Goal: Task Accomplishment & Management: Manage account settings

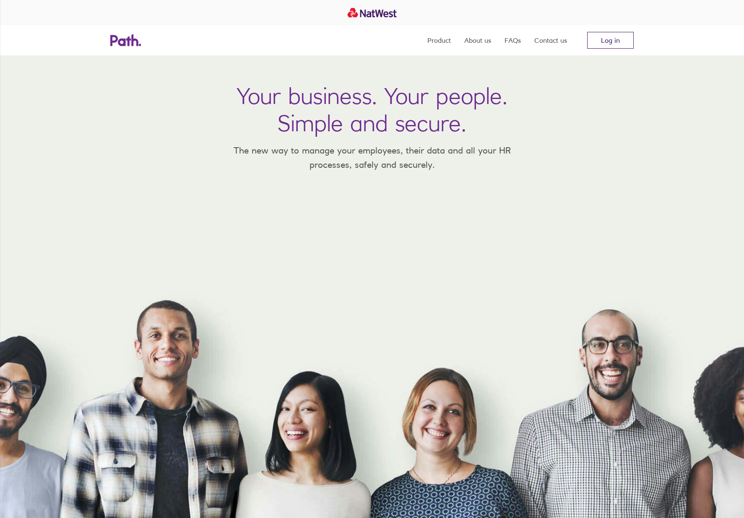
click at [610, 44] on link "Log in" at bounding box center [610, 40] width 47 height 17
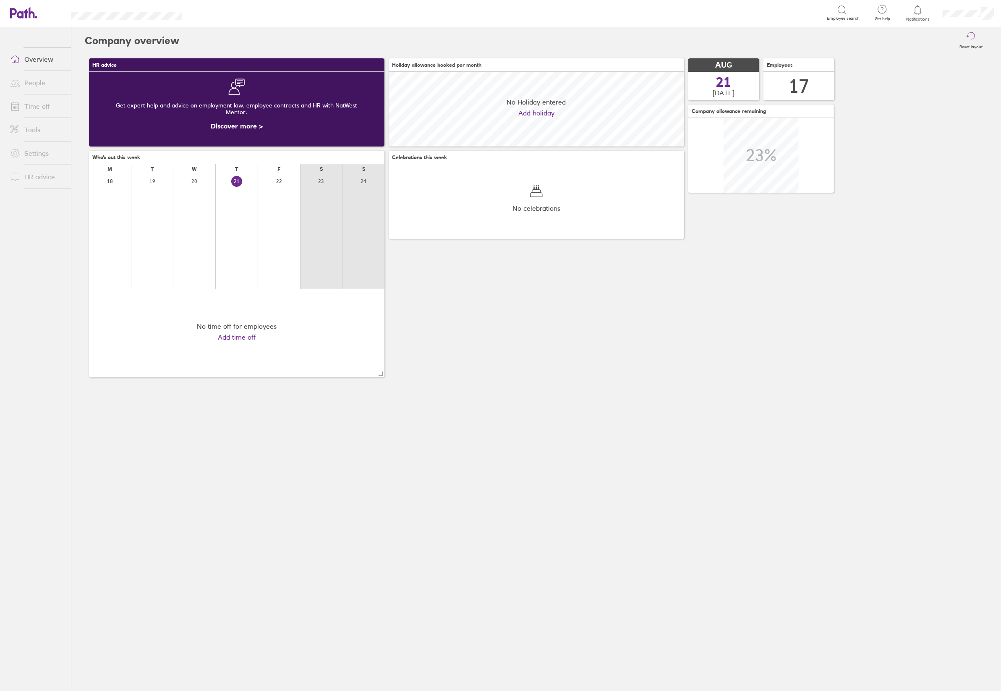
scroll to position [74, 295]
click at [33, 106] on link "Time off" at bounding box center [37, 106] width 68 height 17
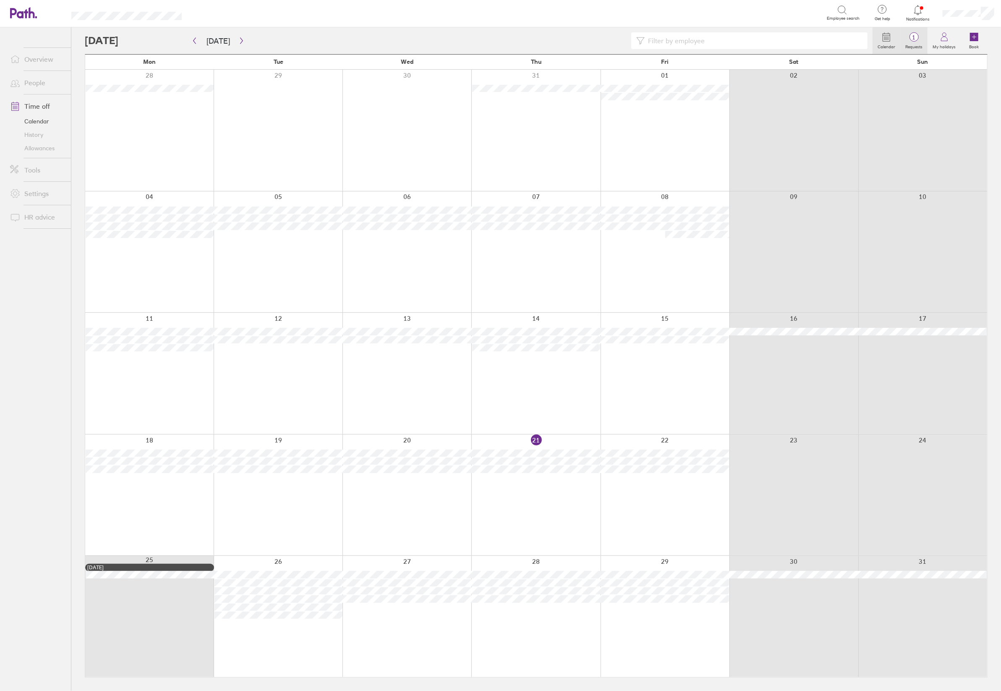
click at [908, 36] on span "1" at bounding box center [913, 37] width 27 height 7
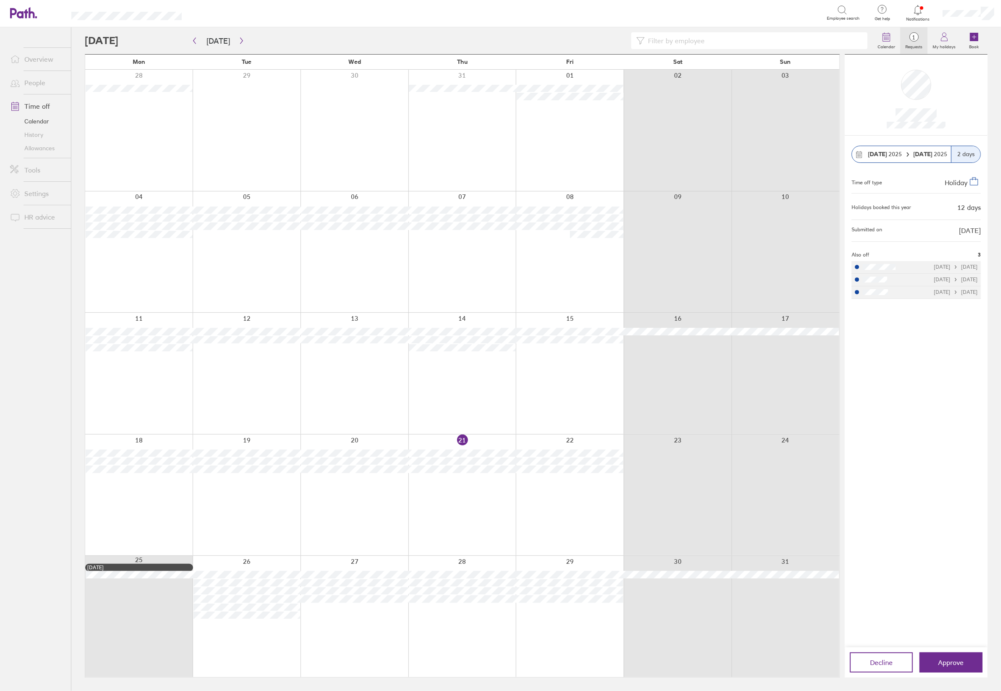
click at [920, 15] on div at bounding box center [917, 10] width 27 height 12
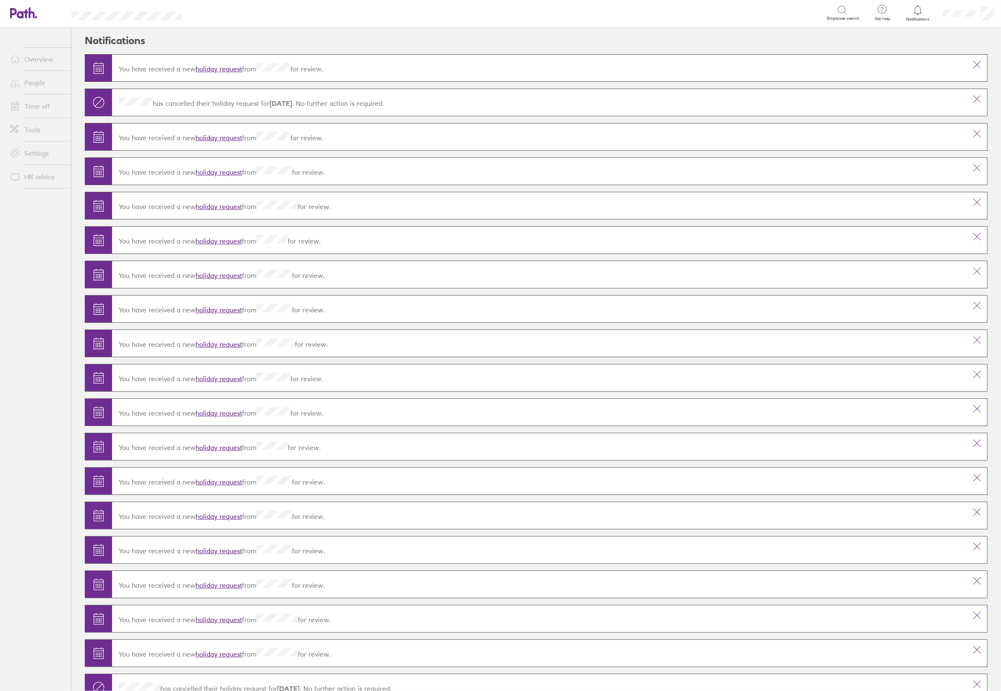
click at [217, 69] on link "holiday request" at bounding box center [218, 69] width 47 height 8
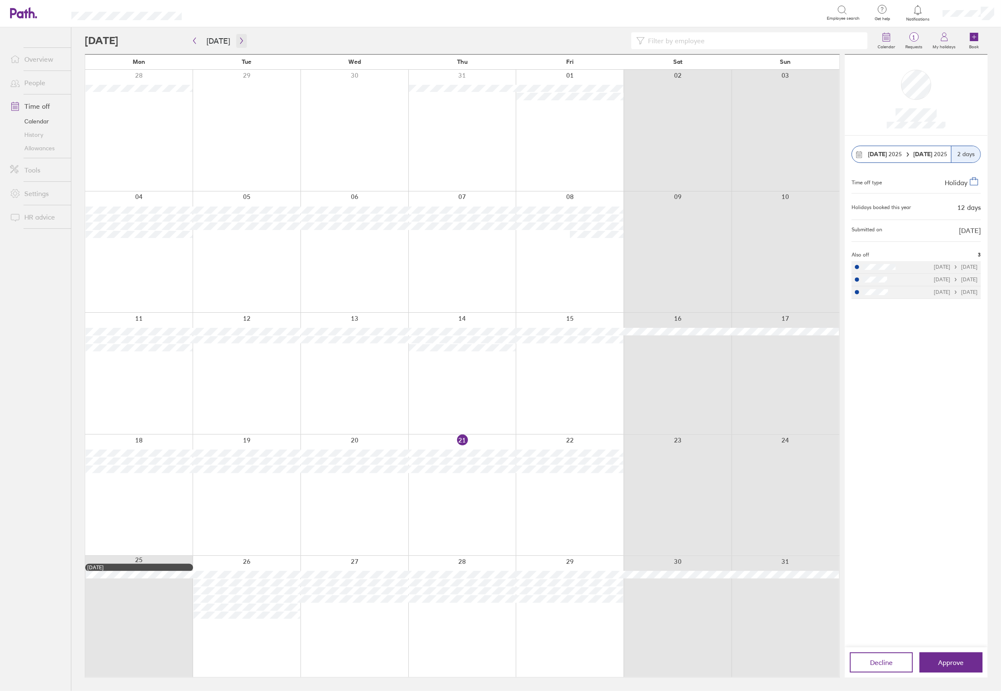
click at [239, 42] on icon "button" at bounding box center [241, 40] width 6 height 7
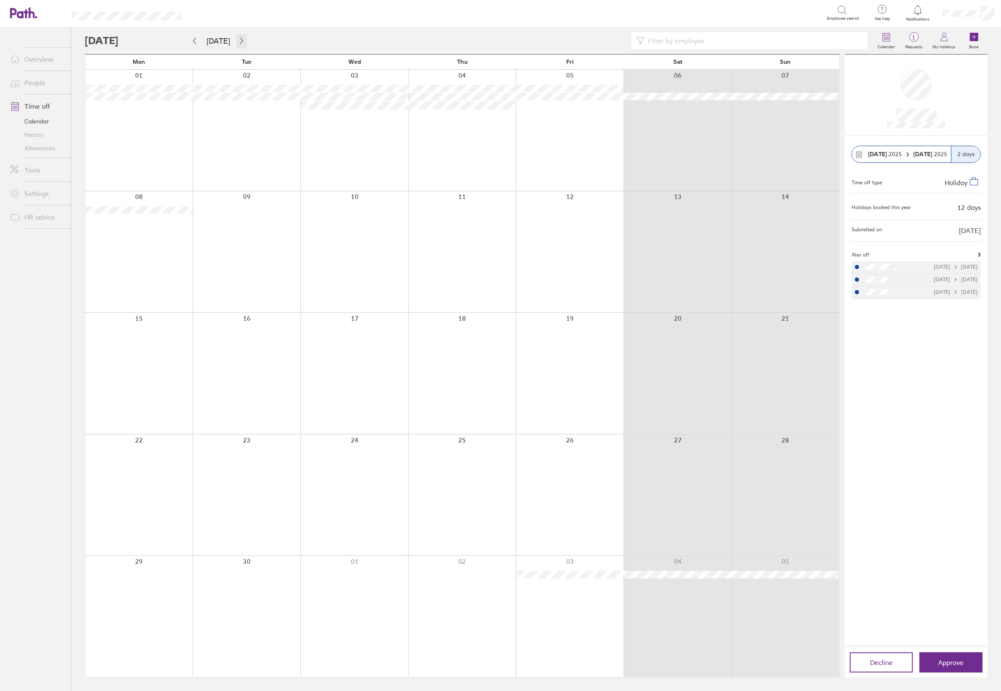
click at [239, 42] on icon "button" at bounding box center [241, 40] width 6 height 7
click at [240, 42] on icon "button" at bounding box center [241, 41] width 3 height 6
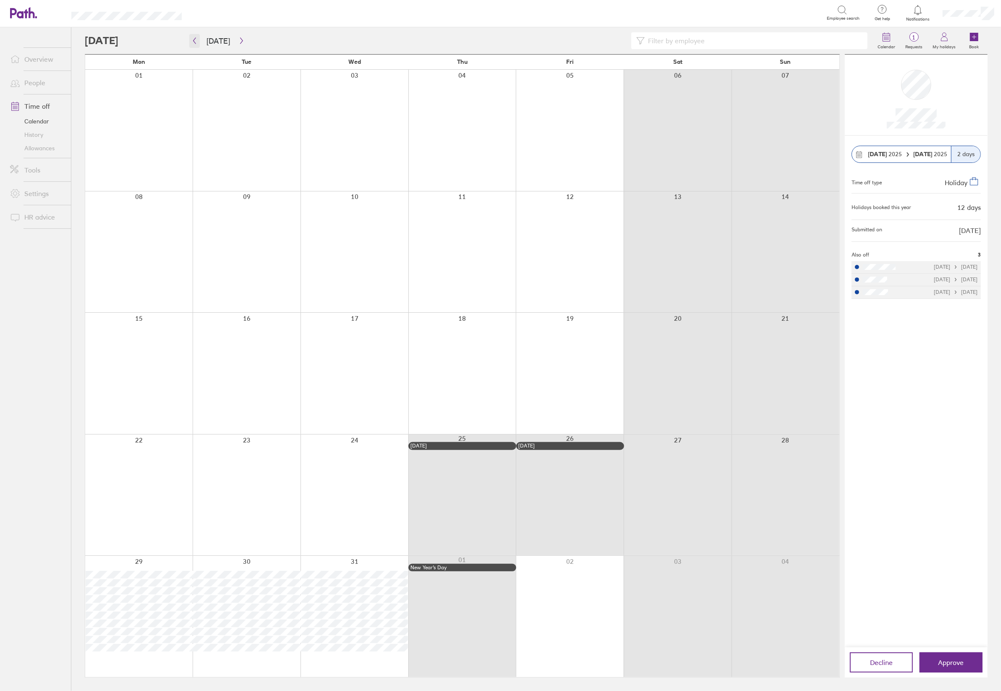
click at [196, 42] on icon "button" at bounding box center [194, 40] width 6 height 7
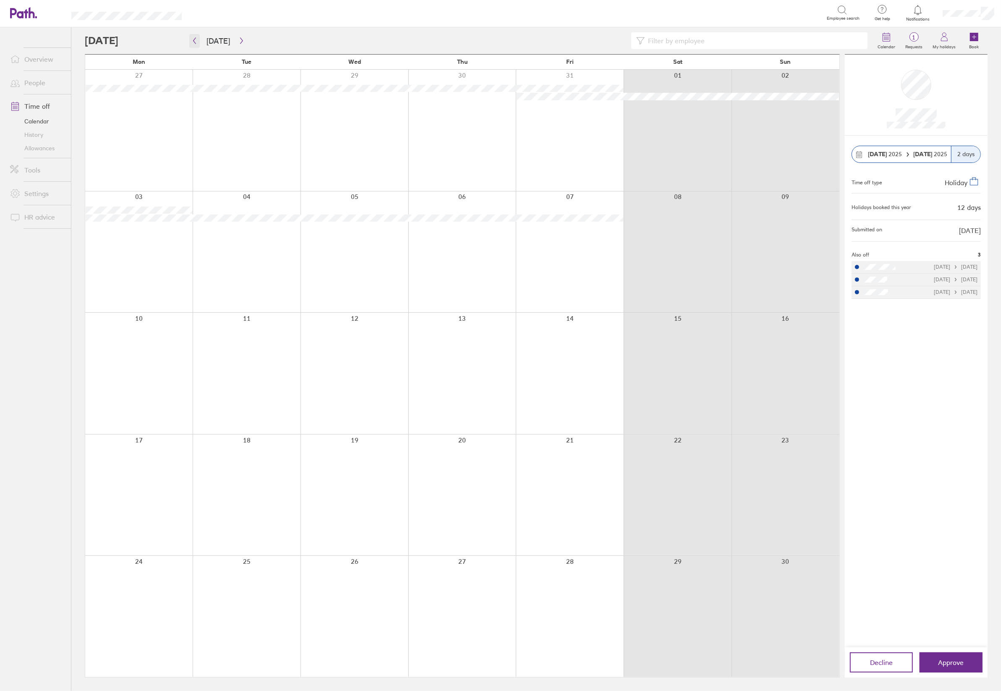
click at [196, 42] on icon "button" at bounding box center [194, 40] width 6 height 7
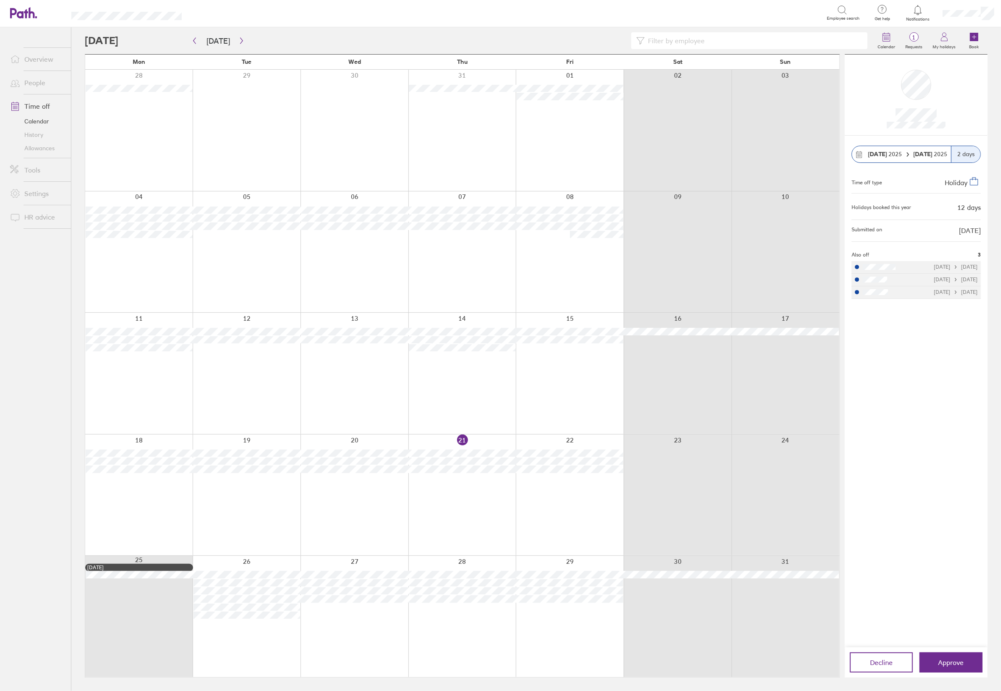
click at [34, 86] on link "People" at bounding box center [37, 82] width 68 height 17
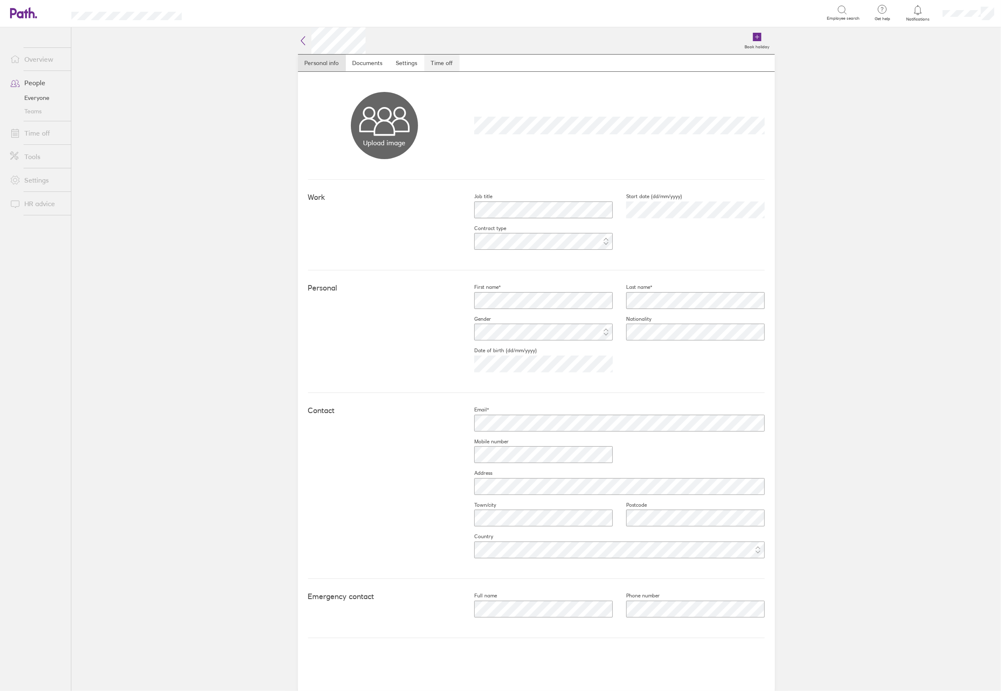
click at [437, 67] on link "Time off" at bounding box center [441, 63] width 35 height 17
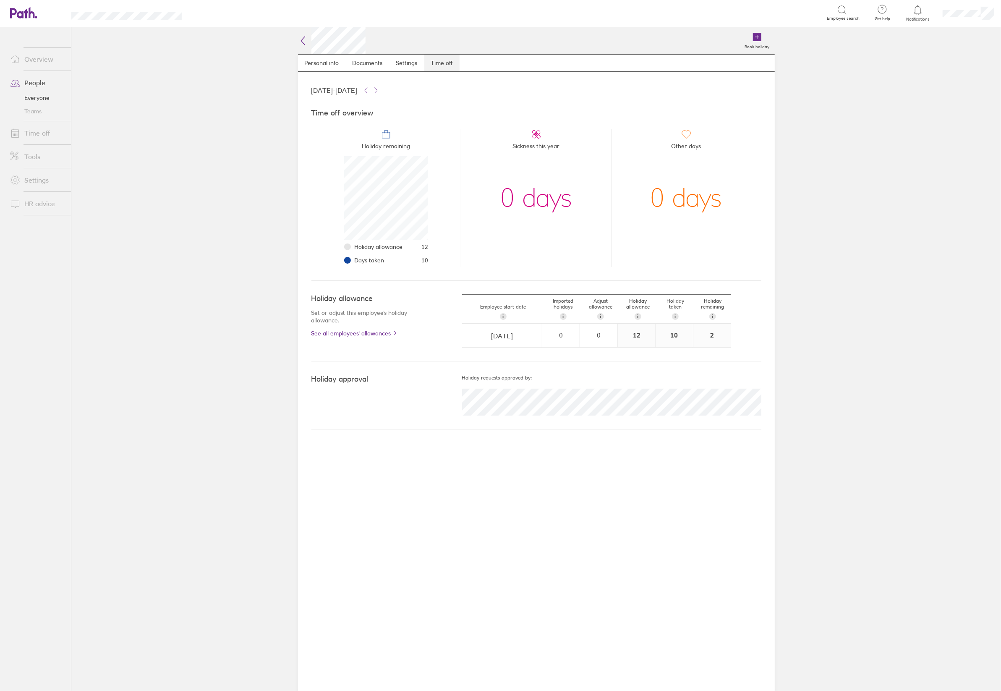
scroll to position [84, 84]
click at [917, 9] on icon at bounding box center [917, 10] width 10 height 10
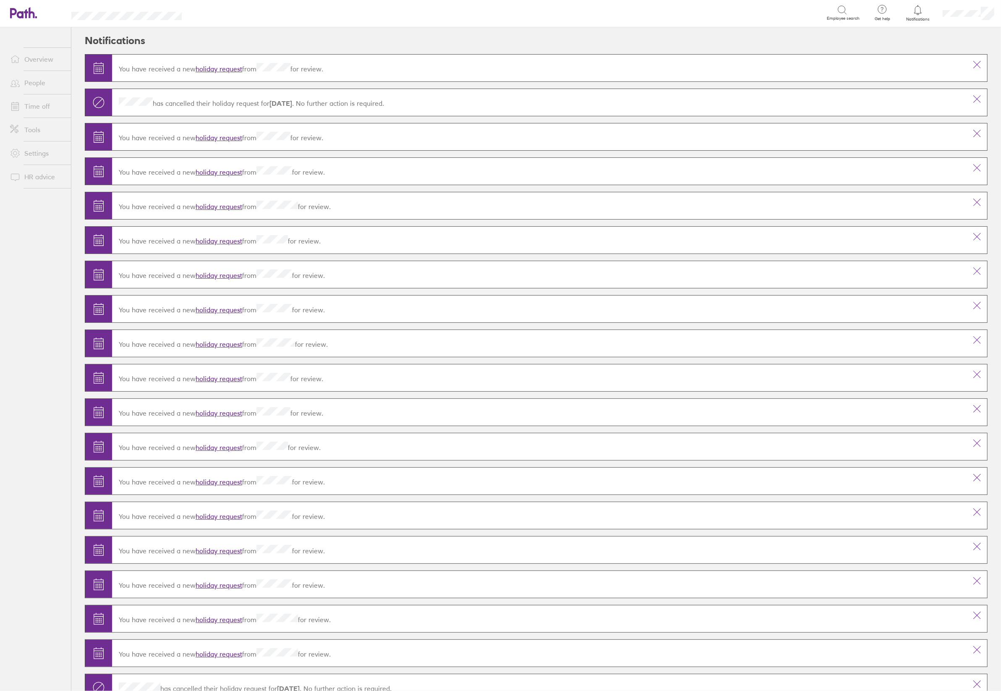
click at [34, 104] on link "Time off" at bounding box center [37, 106] width 68 height 17
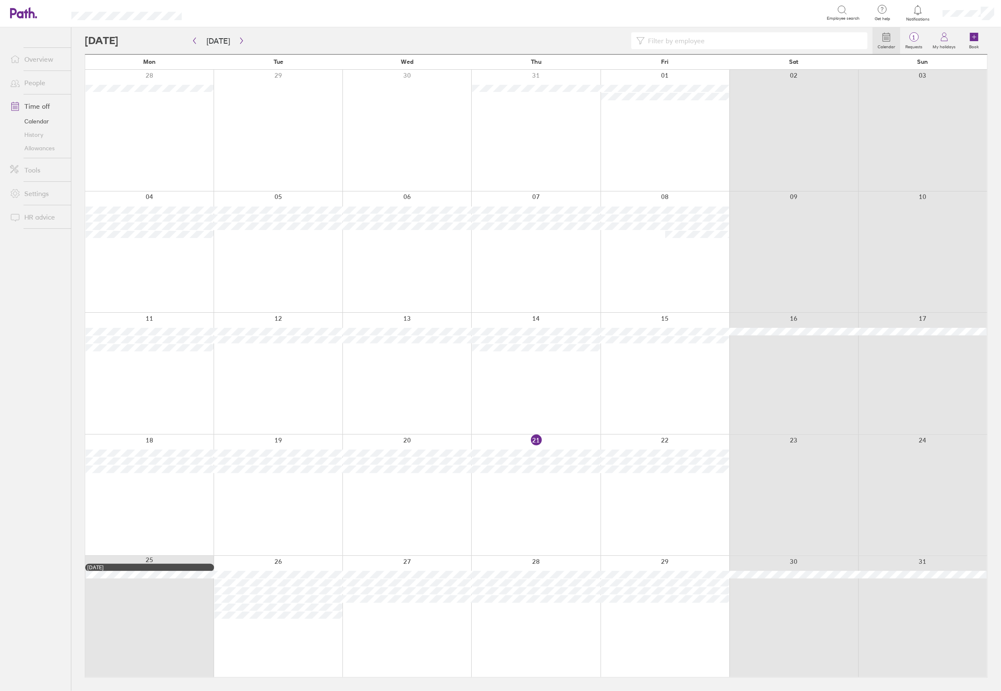
click at [917, 9] on icon at bounding box center [917, 10] width 10 height 10
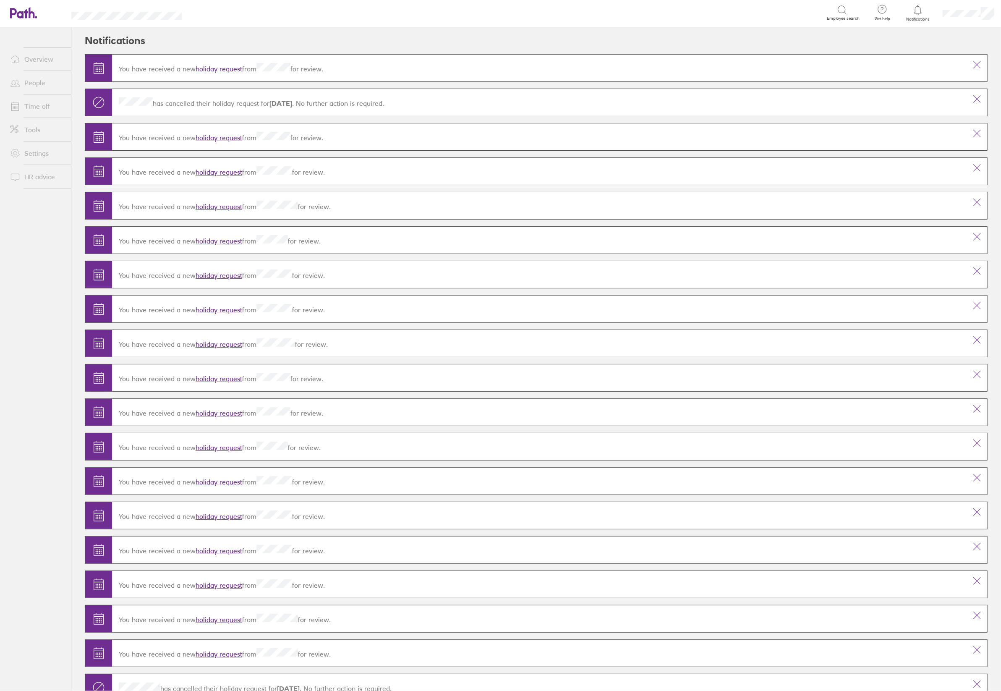
click at [232, 172] on link "holiday request" at bounding box center [218, 172] width 47 height 8
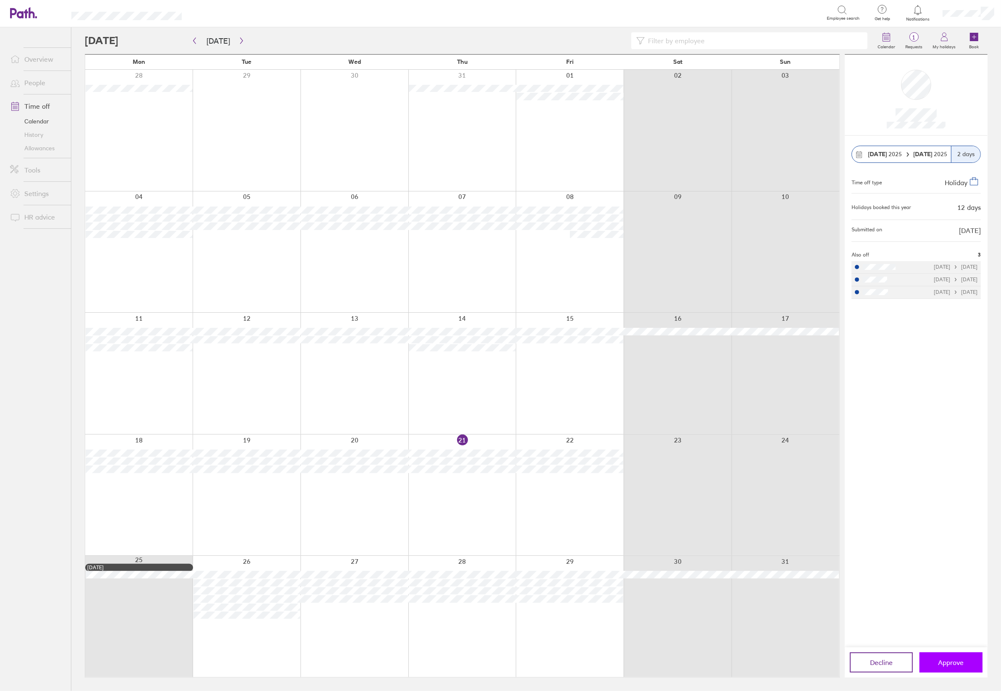
click at [959, 663] on span "Approve" at bounding box center [951, 662] width 26 height 8
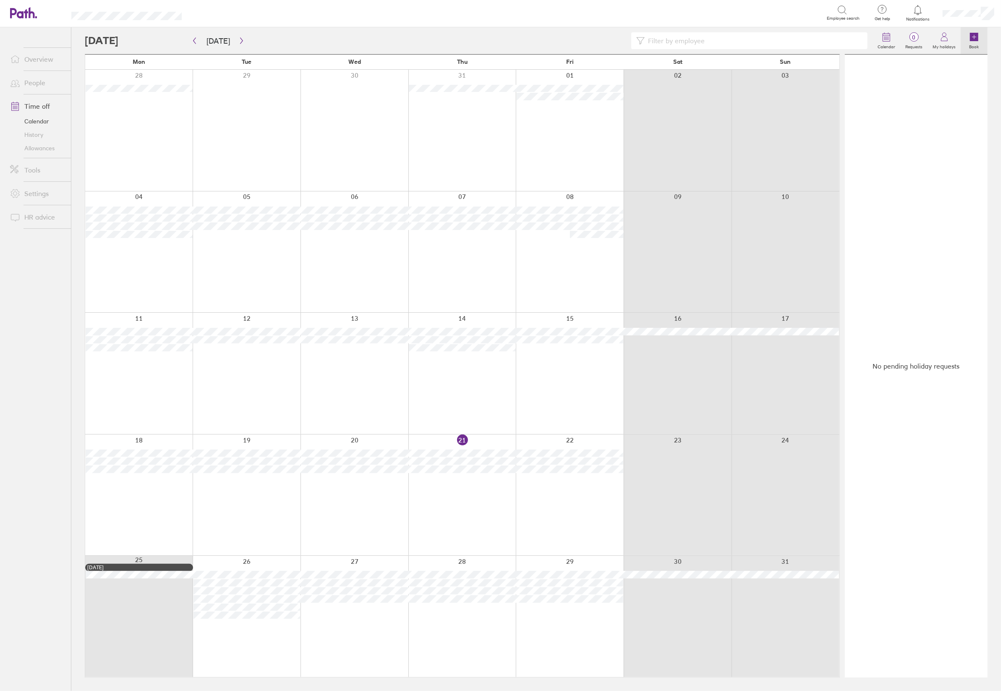
click at [976, 36] on icon at bounding box center [973, 37] width 8 height 8
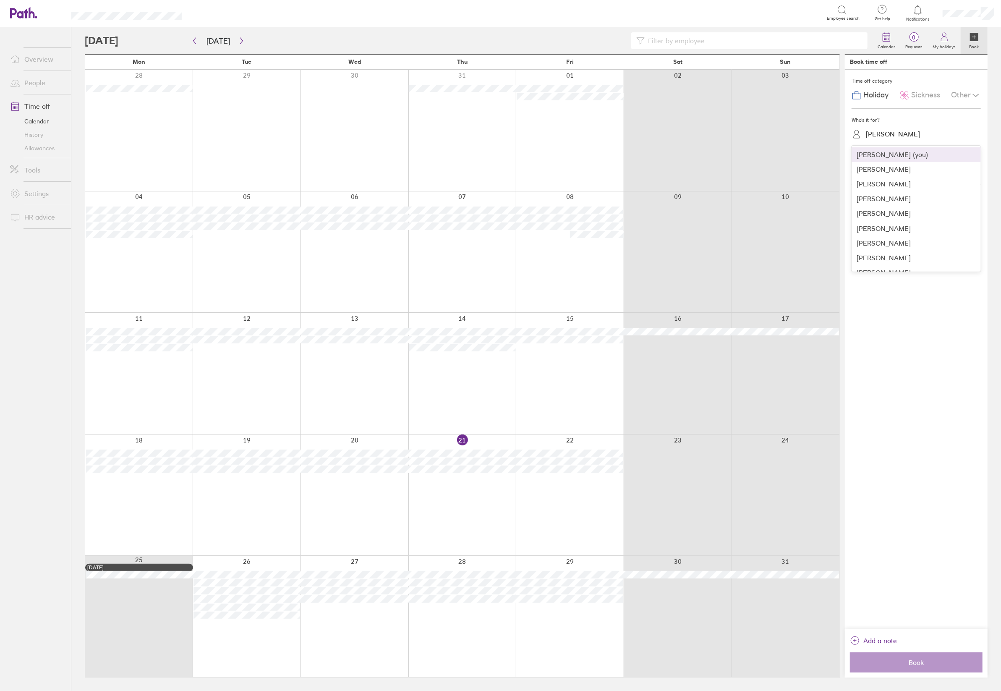
click at [890, 135] on div "[PERSON_NAME]" at bounding box center [892, 134] width 54 height 8
click at [873, 264] on div "[PERSON_NAME]" at bounding box center [915, 266] width 129 height 15
click at [933, 172] on label "More than a day" at bounding box center [943, 172] width 52 height 11
click at [0, 0] on input "More than a day" at bounding box center [0, 0] width 0 height 0
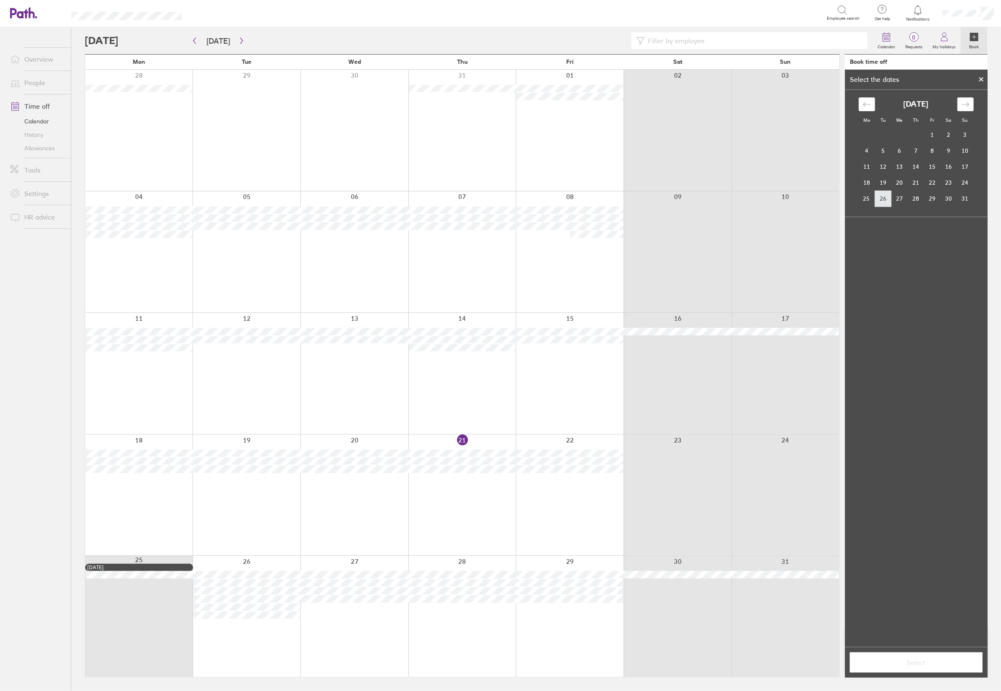
click at [885, 197] on td "26" at bounding box center [883, 198] width 16 height 16
click at [933, 198] on td "29" at bounding box center [932, 198] width 16 height 16
click at [915, 664] on span "Select" at bounding box center [915, 662] width 121 height 8
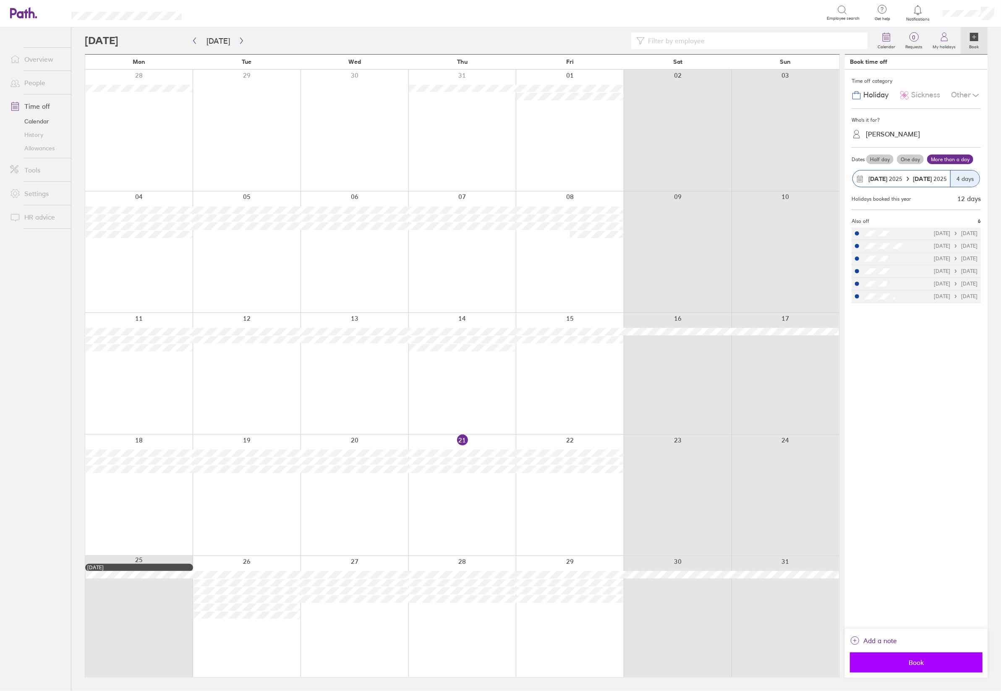
click at [915, 663] on span "Book" at bounding box center [915, 662] width 121 height 8
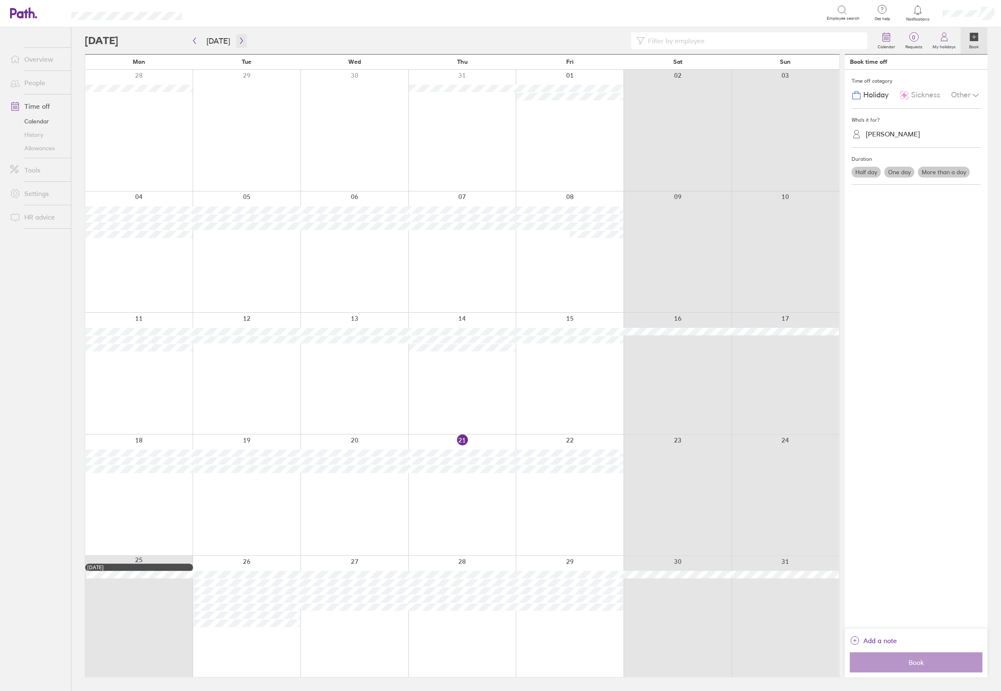
click at [238, 39] on icon "button" at bounding box center [241, 40] width 6 height 7
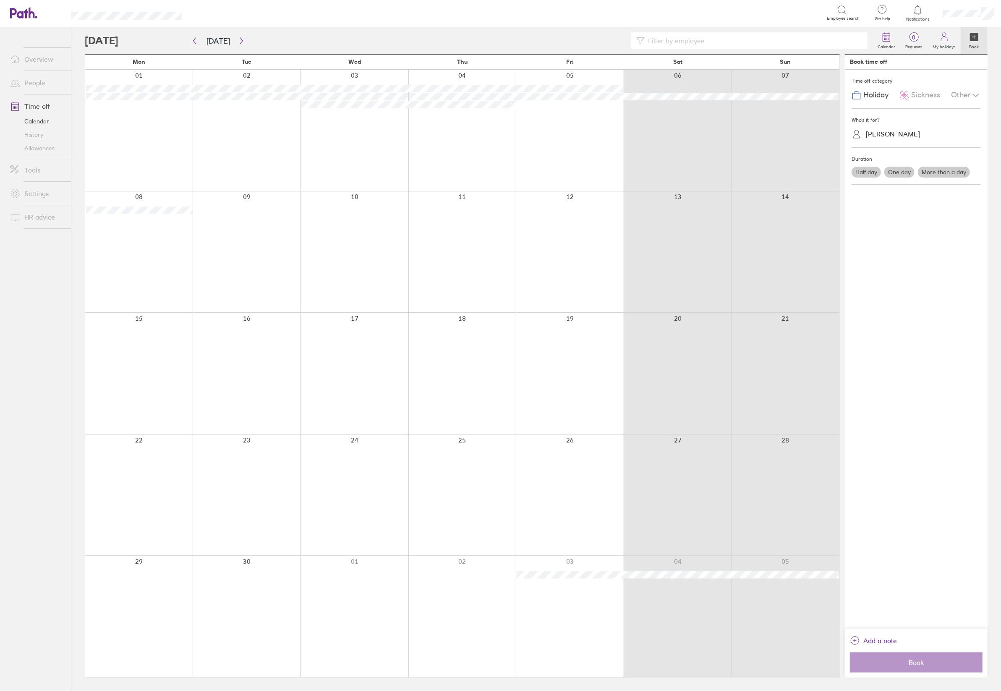
click at [944, 172] on label "More than a day" at bounding box center [943, 172] width 52 height 11
click at [0, 0] on input "More than a day" at bounding box center [0, 0] width 0 height 0
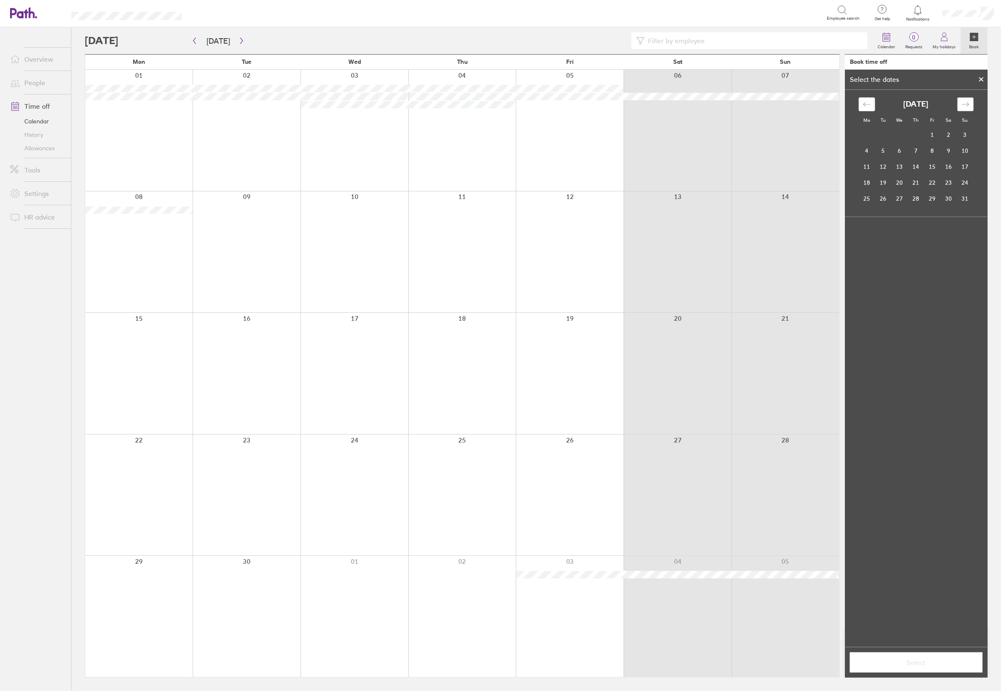
click at [961, 104] on icon "Move forward to switch to the next month." at bounding box center [965, 104] width 8 height 8
click at [868, 136] on td "1" at bounding box center [866, 135] width 16 height 16
click at [883, 133] on td "2" at bounding box center [883, 135] width 16 height 16
click at [930, 662] on span "Select" at bounding box center [915, 662] width 121 height 8
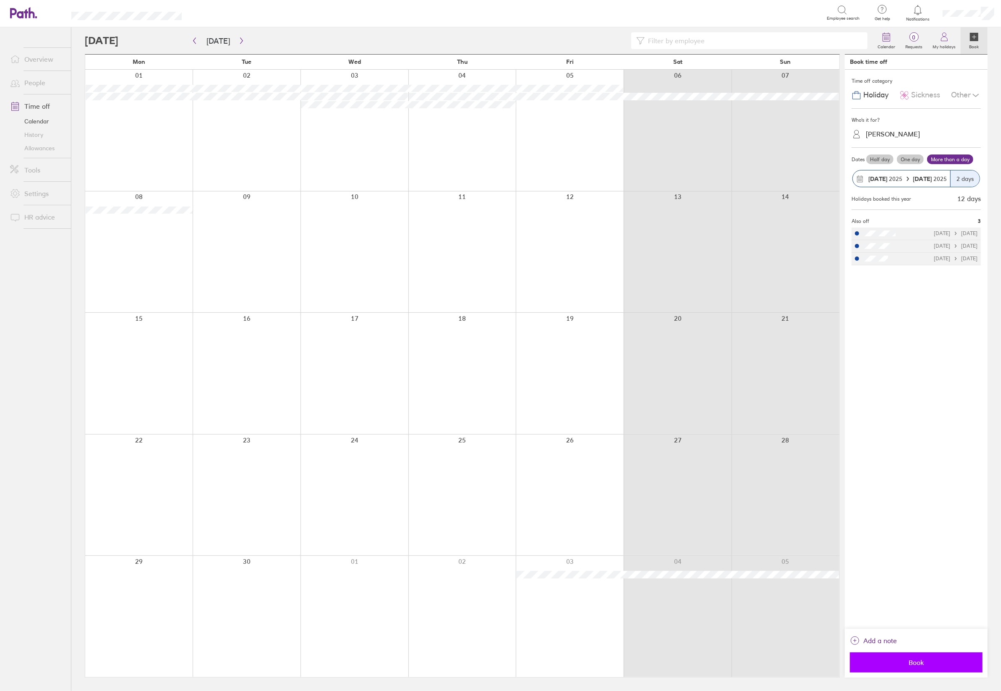
click at [926, 664] on span "Book" at bounding box center [915, 662] width 121 height 8
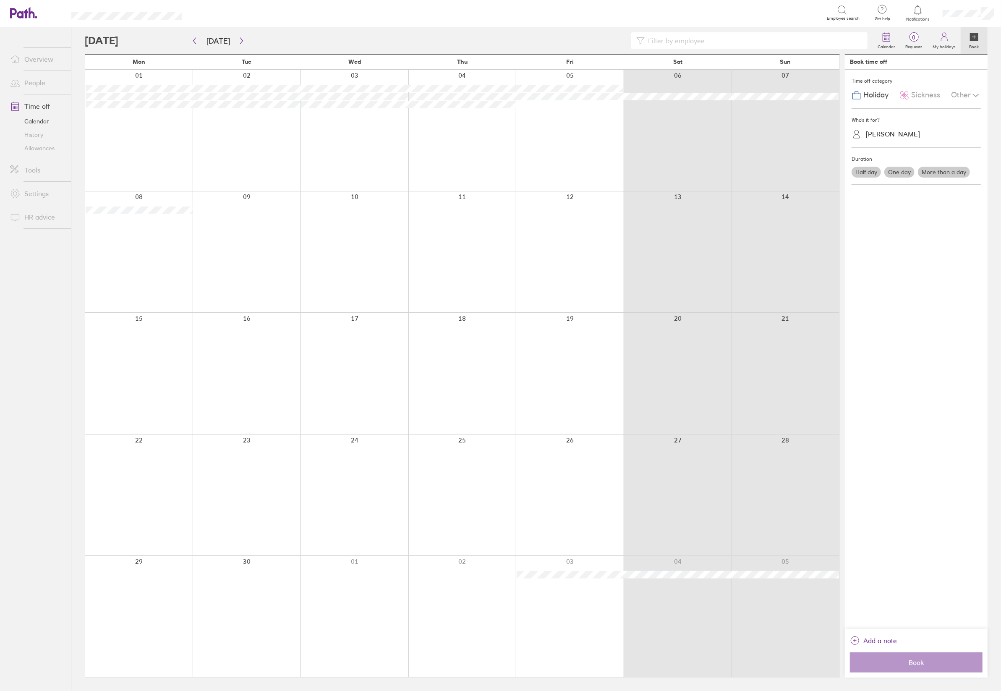
click at [896, 172] on label "One day" at bounding box center [899, 172] width 30 height 11
click at [0, 0] on input "One day" at bounding box center [0, 0] width 0 height 0
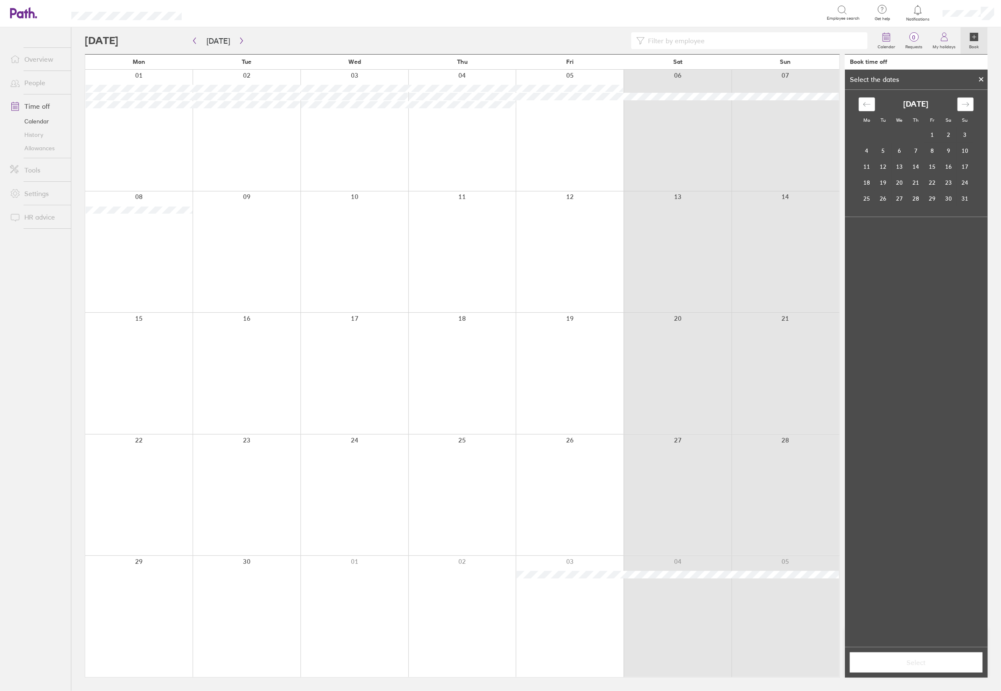
click at [969, 105] on icon "Move forward to switch to the next month." at bounding box center [965, 104] width 8 height 8
click at [935, 133] on td "5" at bounding box center [932, 135] width 16 height 16
click at [920, 665] on span "Select" at bounding box center [915, 662] width 121 height 8
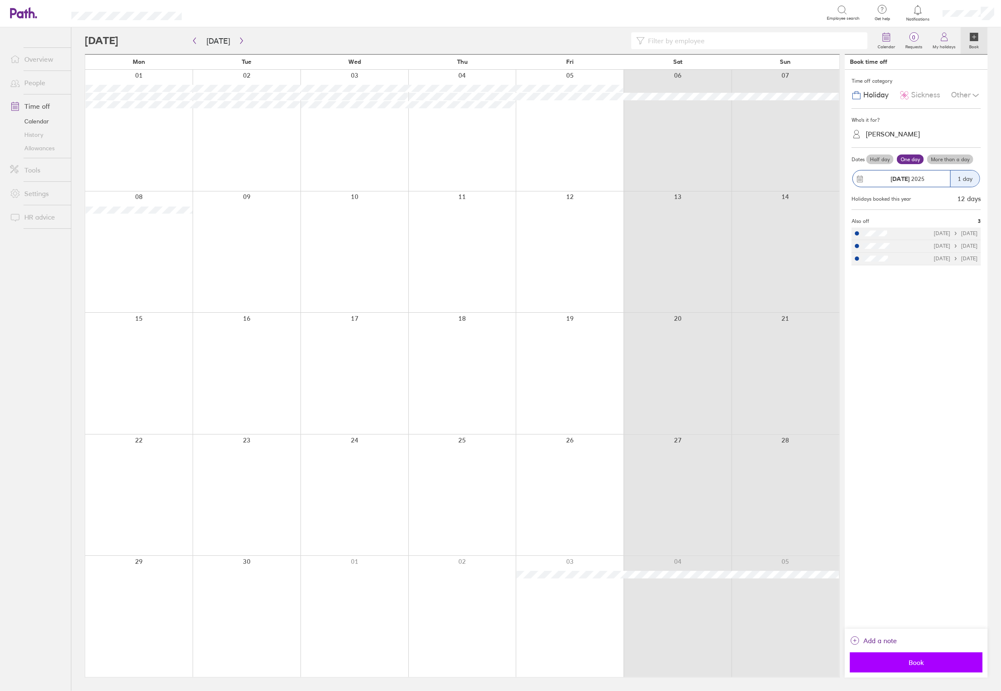
click at [915, 664] on span "Book" at bounding box center [915, 662] width 121 height 8
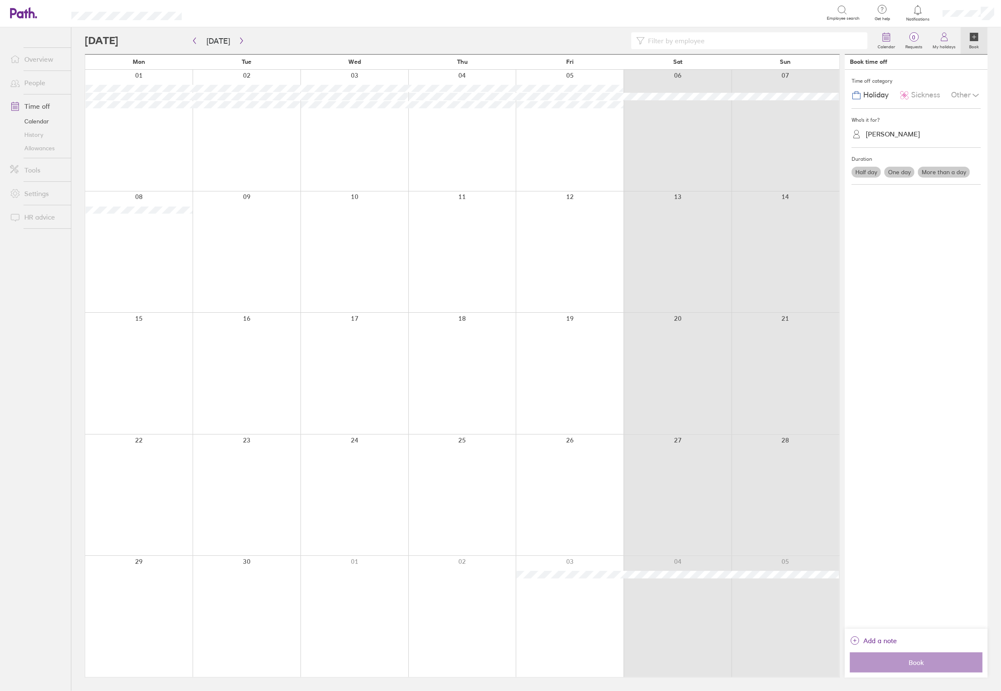
click at [32, 84] on link "People" at bounding box center [37, 82] width 68 height 17
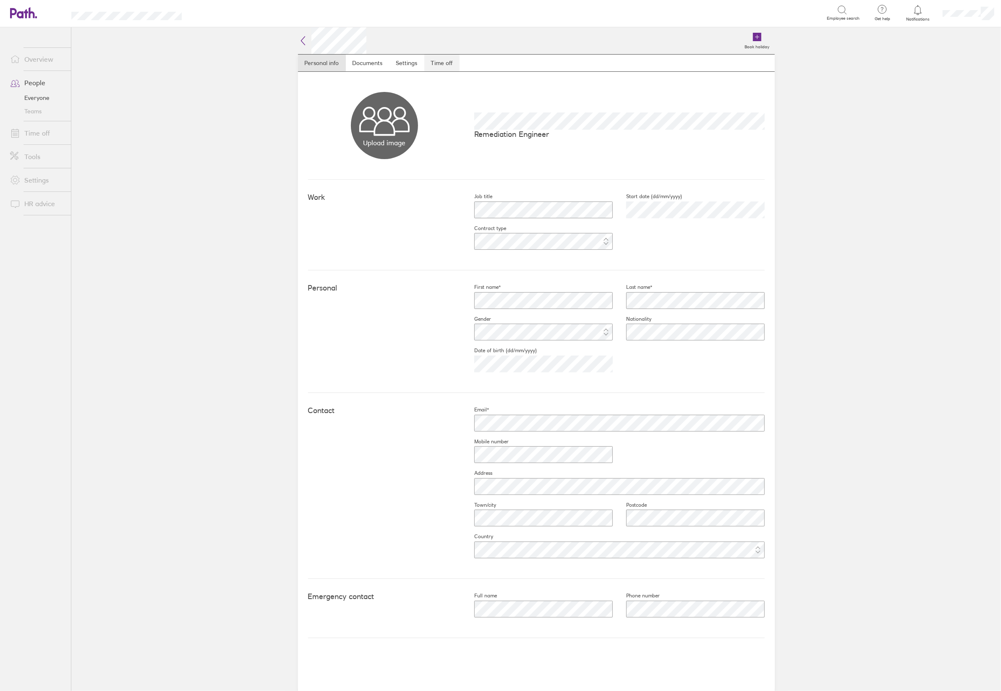
click at [443, 59] on link "Time off" at bounding box center [441, 63] width 35 height 17
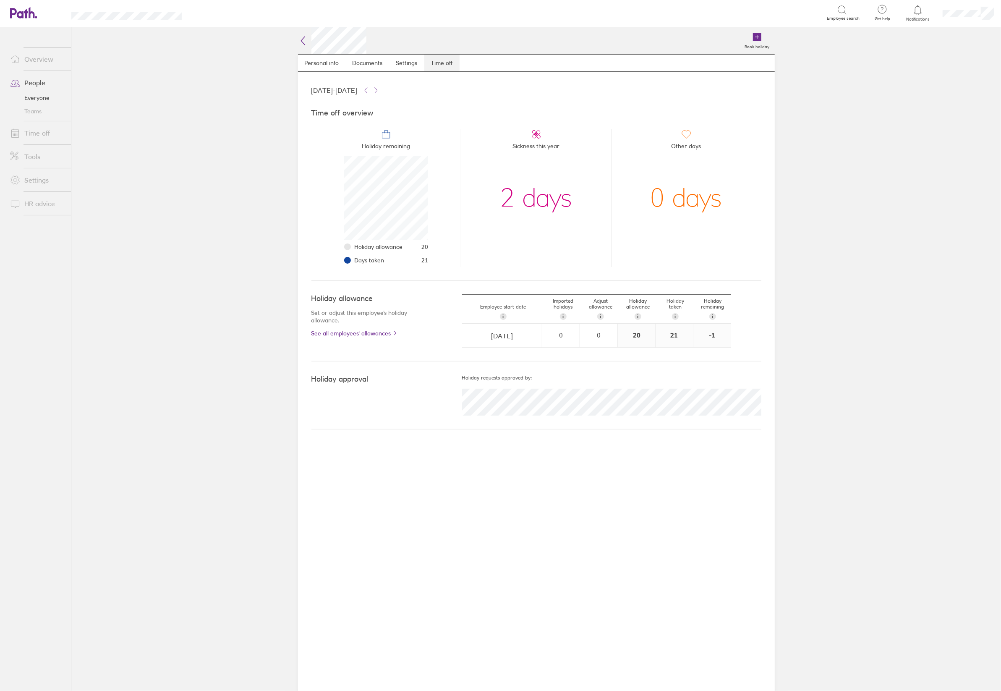
scroll to position [84, 84]
click at [310, 64] on link "Personal info" at bounding box center [322, 63] width 48 height 17
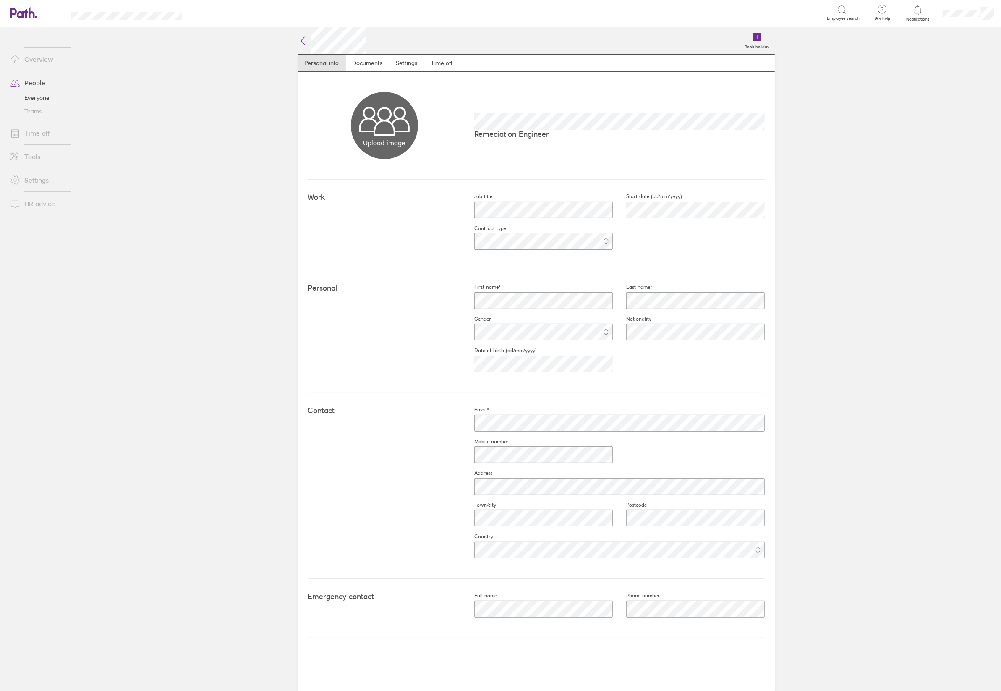
click at [44, 56] on link "Overview" at bounding box center [37, 59] width 68 height 17
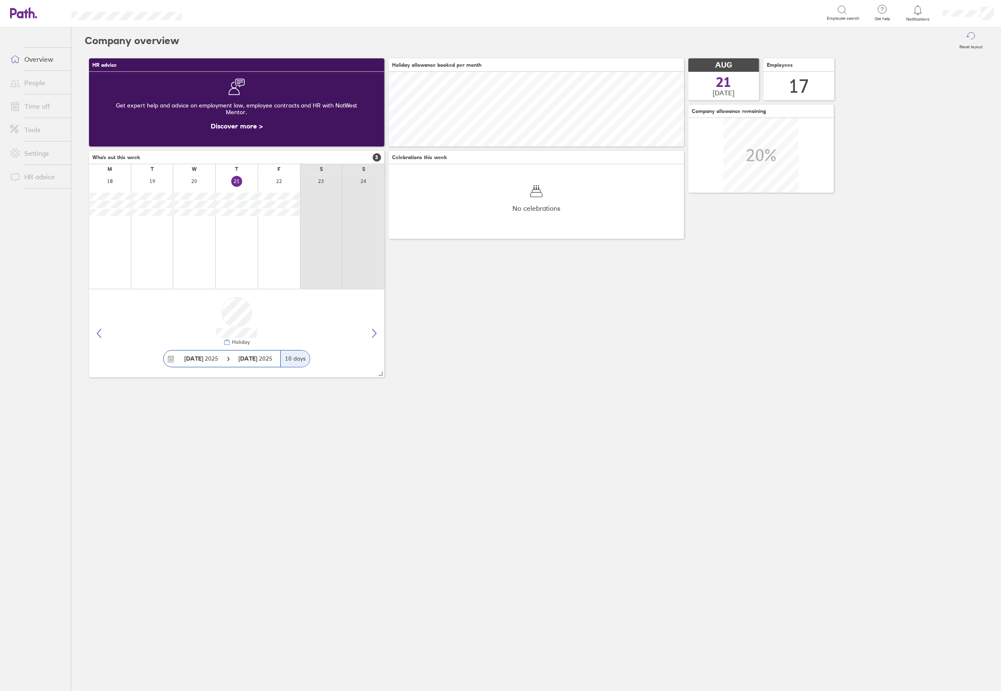
scroll to position [74, 295]
click at [371, 334] on icon at bounding box center [374, 333] width 10 height 10
click at [948, 59] on link "Sign out" at bounding box center [959, 59] width 84 height 21
